Goal: Check status: Check status

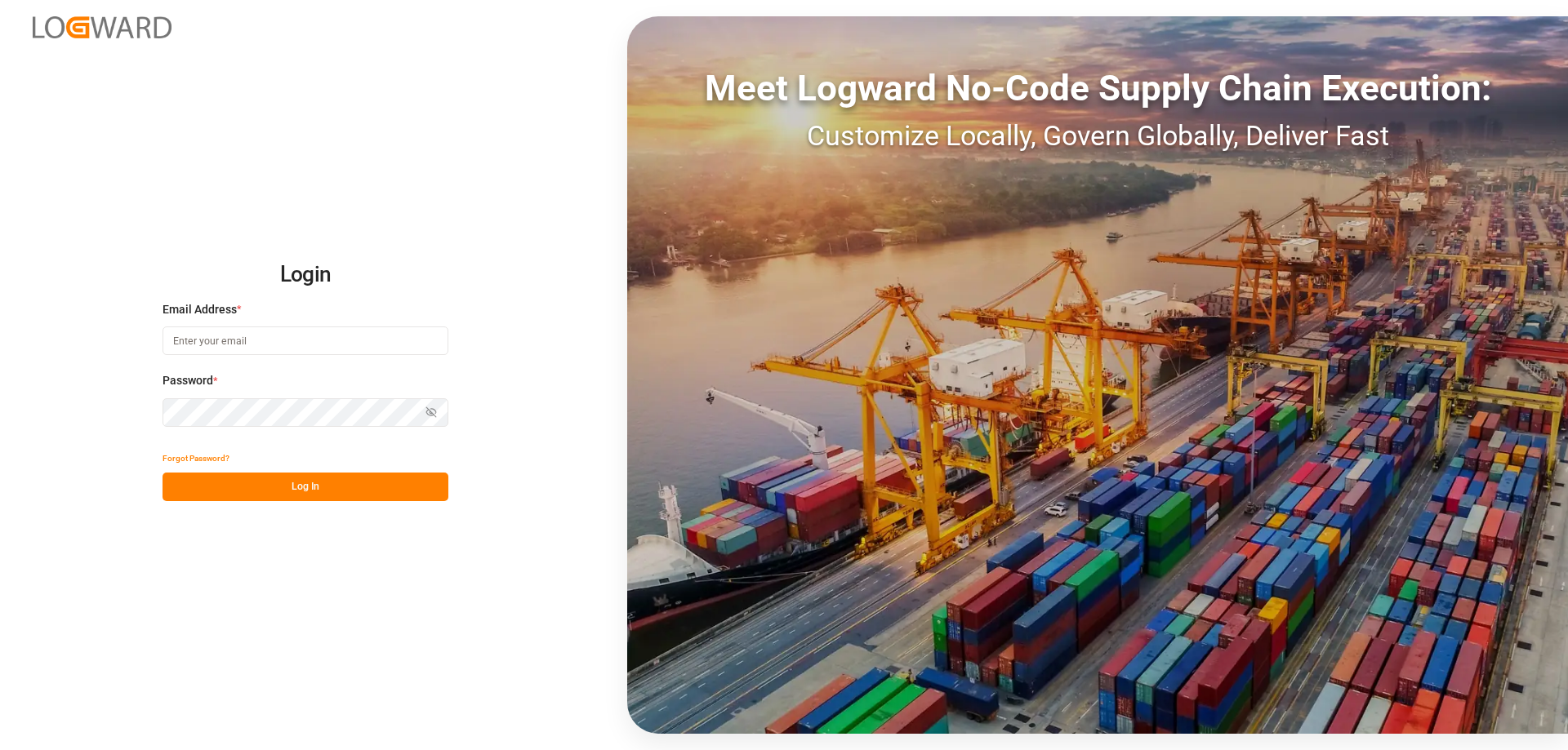
click at [212, 343] on input at bounding box center [306, 340] width 286 height 29
type input "[EMAIL_ADDRESS][DOMAIN_NAME]"
click at [268, 479] on button "Log In" at bounding box center [306, 487] width 286 height 29
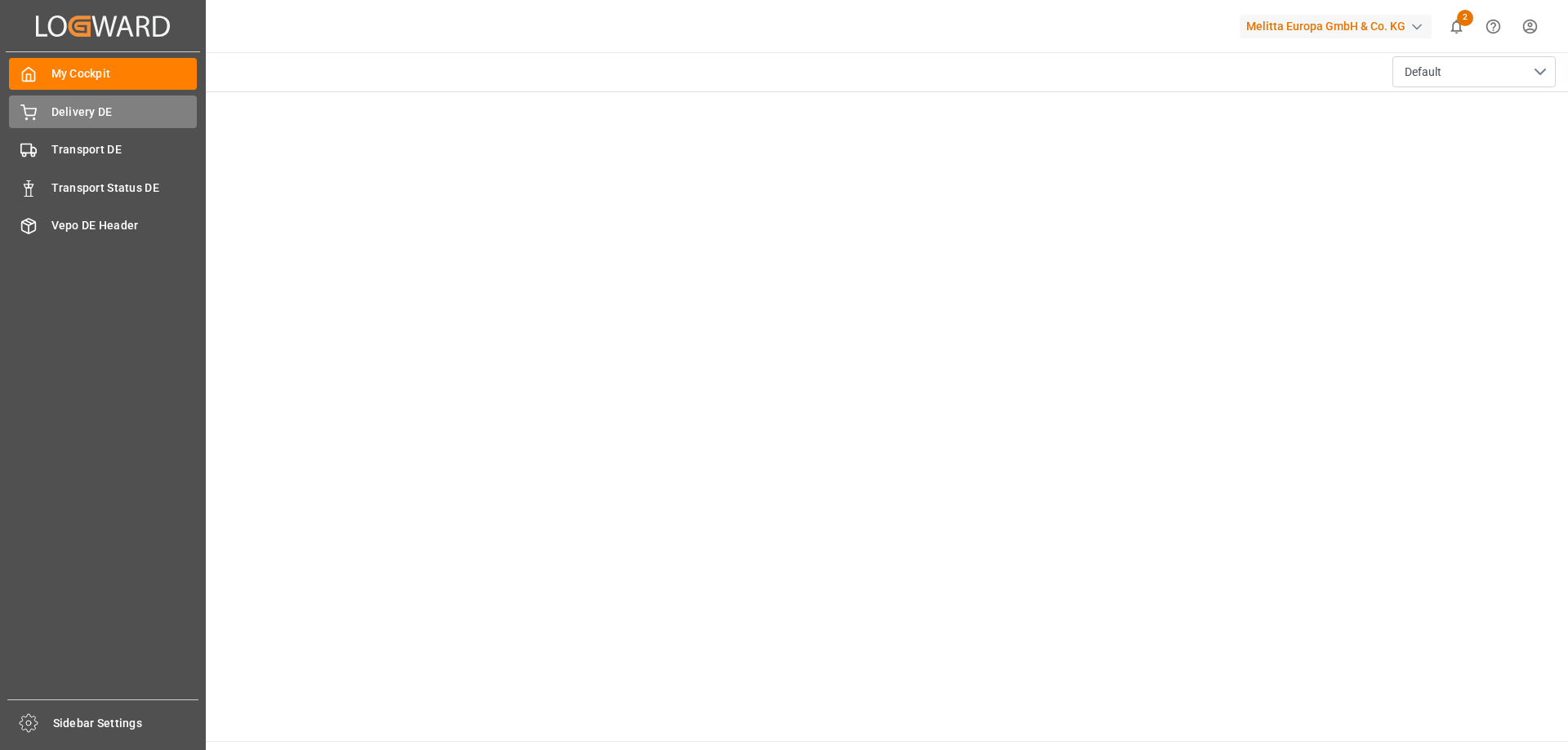
click at [64, 118] on span "Delivery DE" at bounding box center [124, 112] width 146 height 17
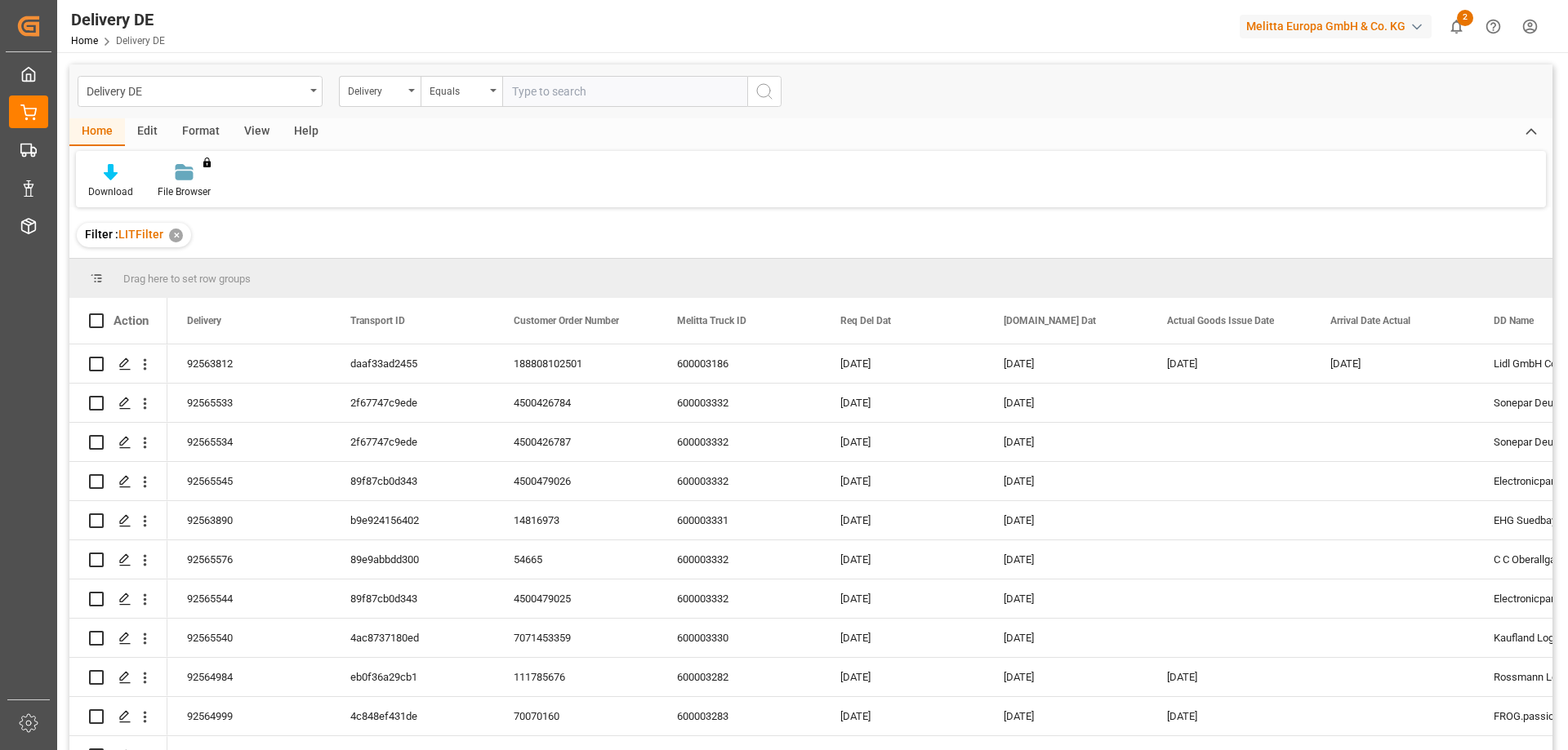
click at [597, 90] on input "text" at bounding box center [625, 91] width 245 height 31
type input "92565598"
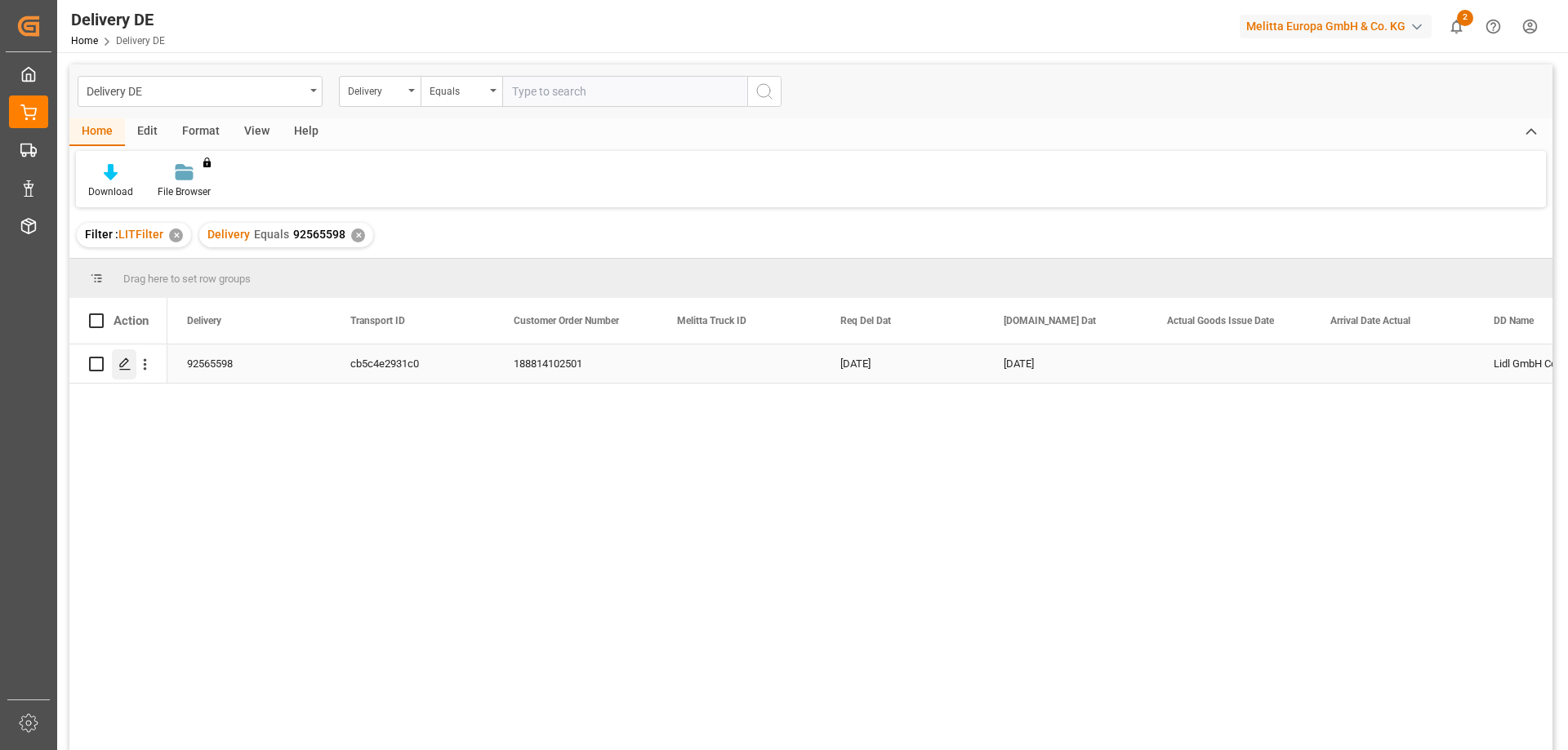
click at [121, 363] on polygon "Press SPACE to select this row." at bounding box center [124, 363] width 8 height 8
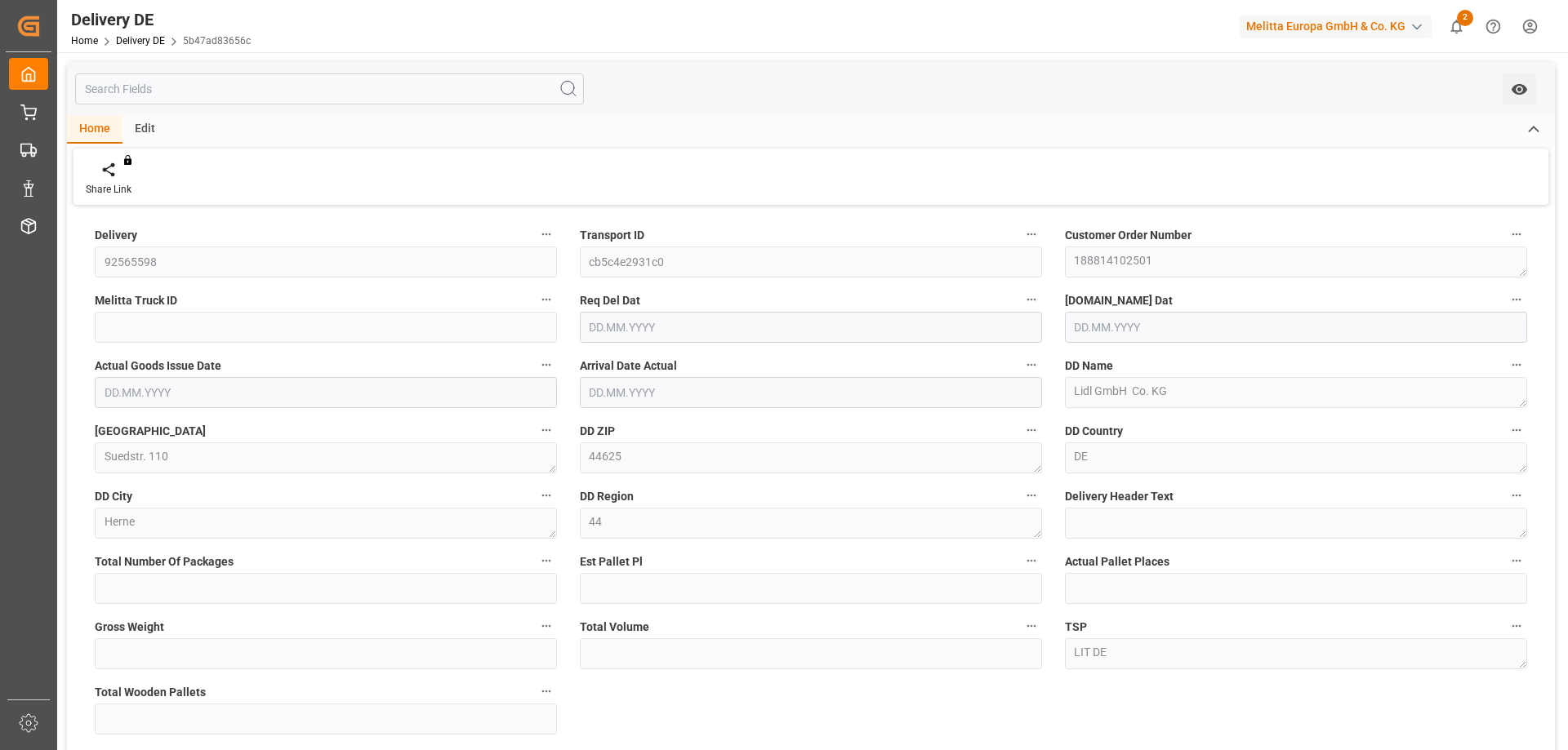
type input "0"
type input "1"
type input "321"
type input "1833.84"
type input "1"
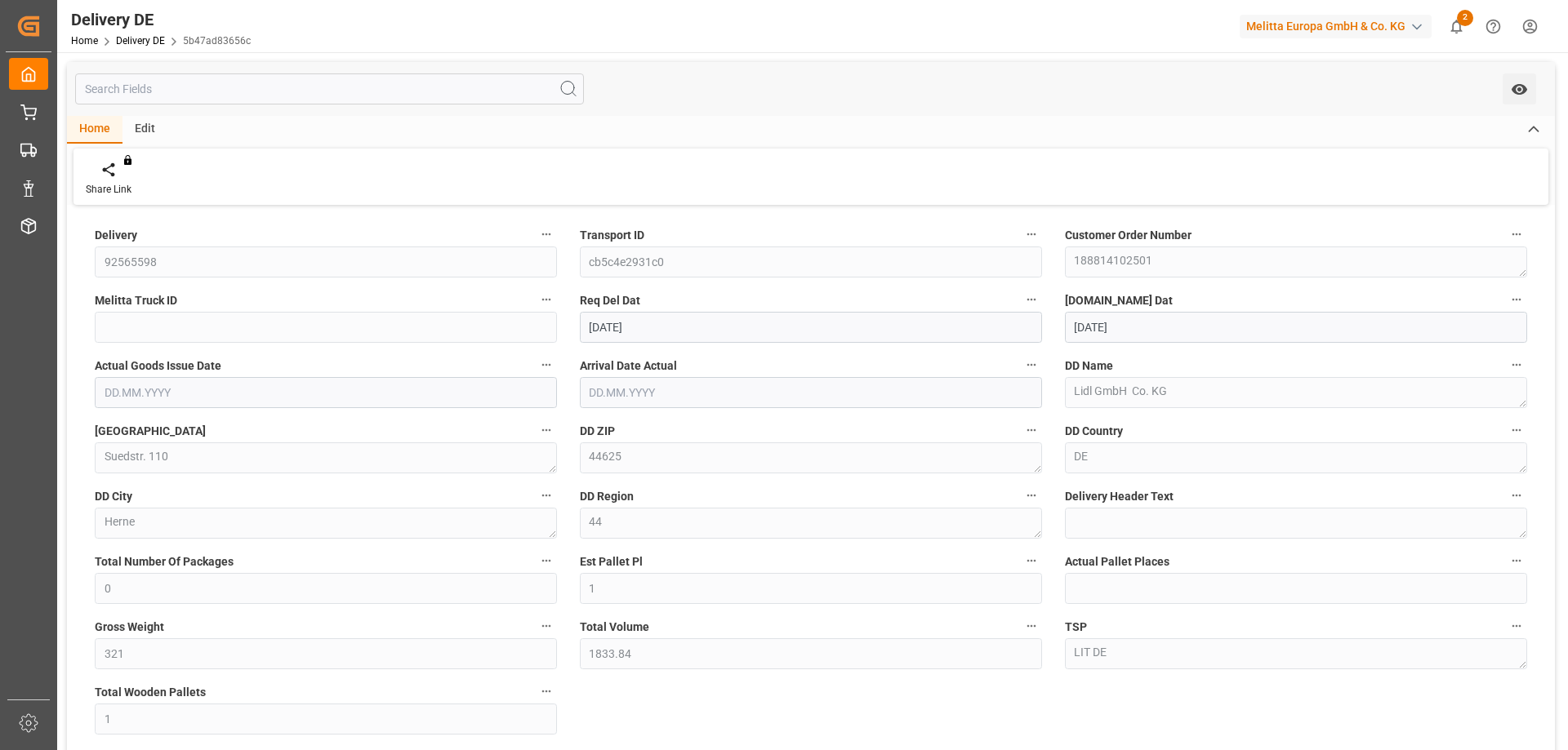
type input "[DATE]"
click at [924, 412] on div "Arrival Date Actual" at bounding box center [811, 381] width 485 height 65
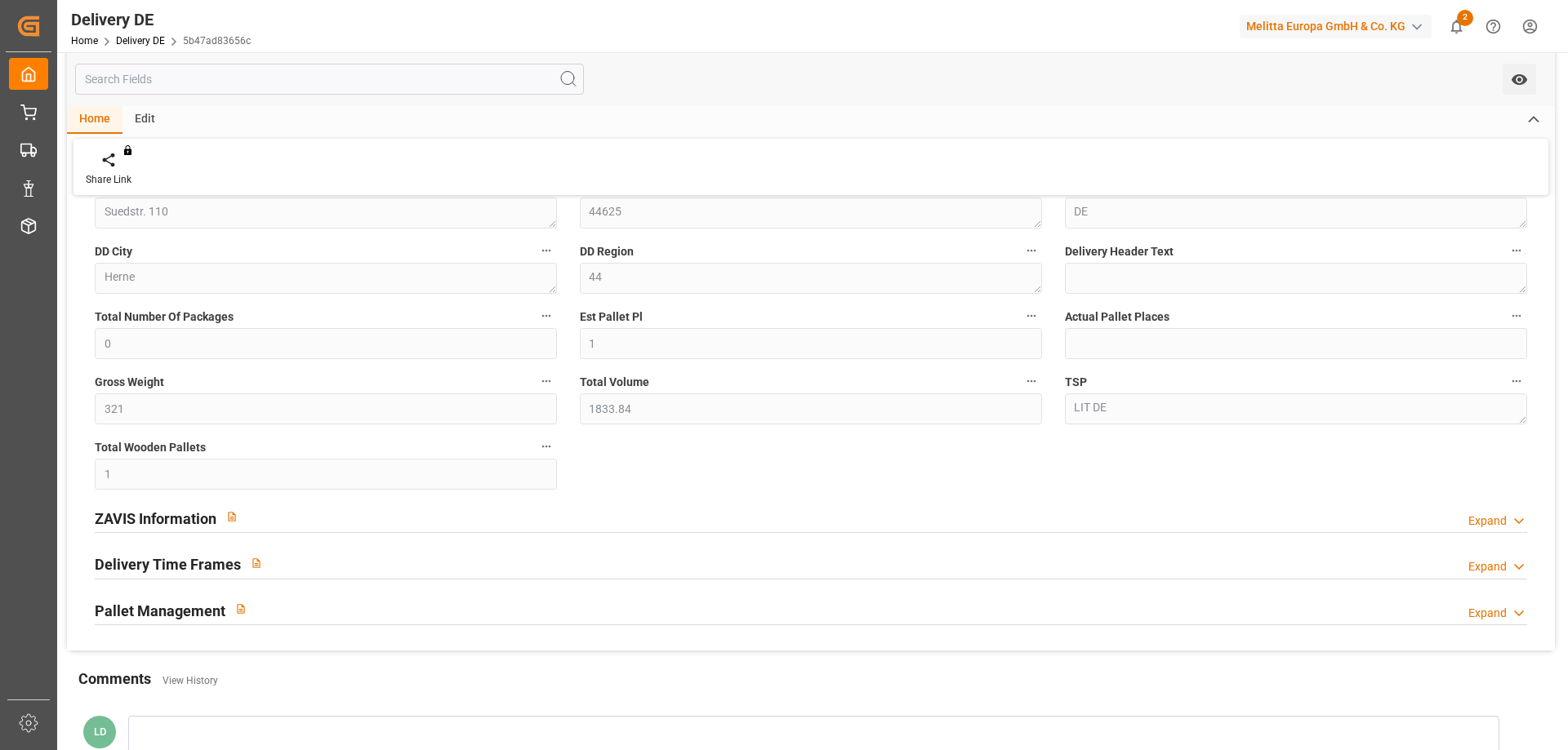
click at [141, 518] on h2 "ZAVIS Information" at bounding box center [155, 519] width 121 height 22
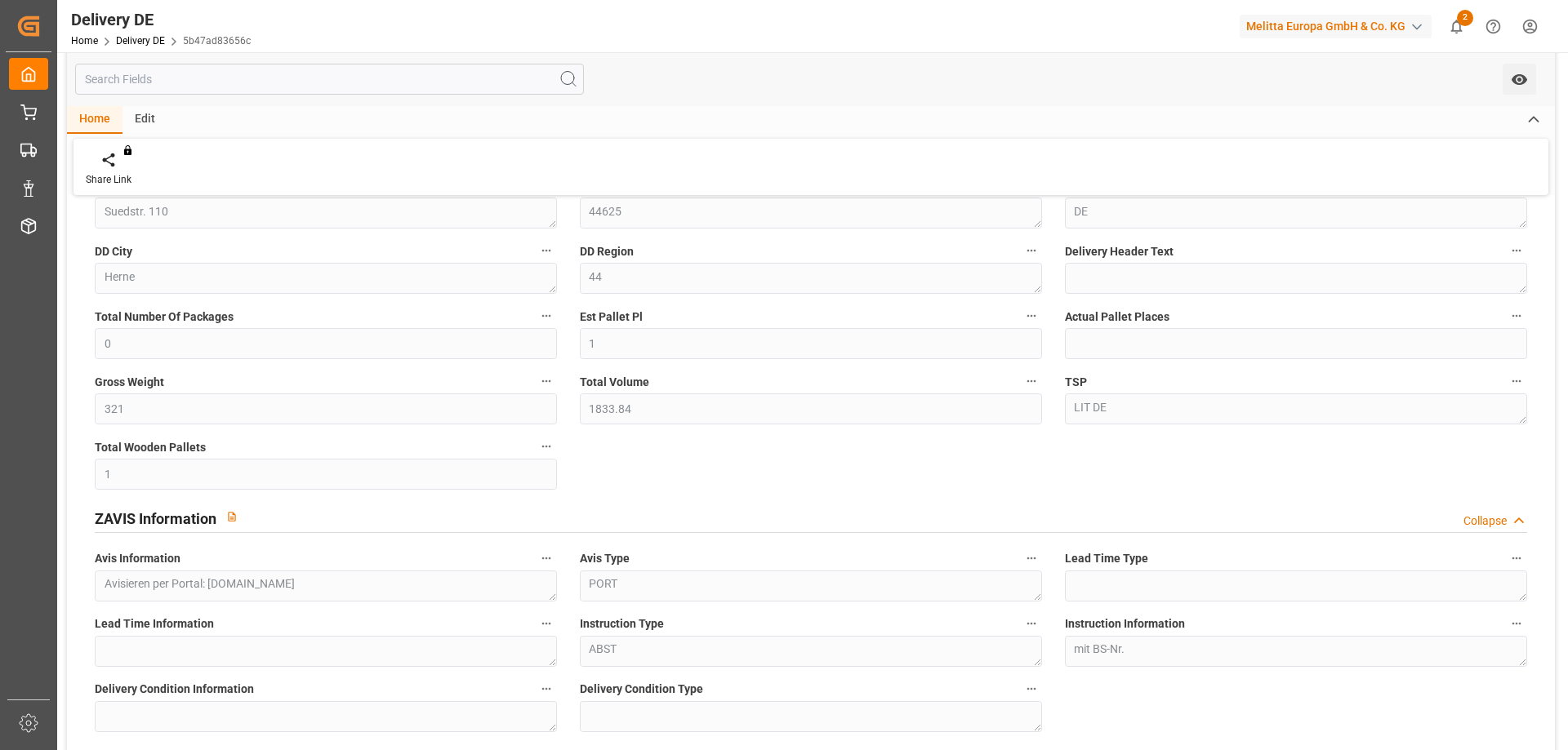
scroll to position [0, 0]
